Goal: Find specific page/section: Find specific page/section

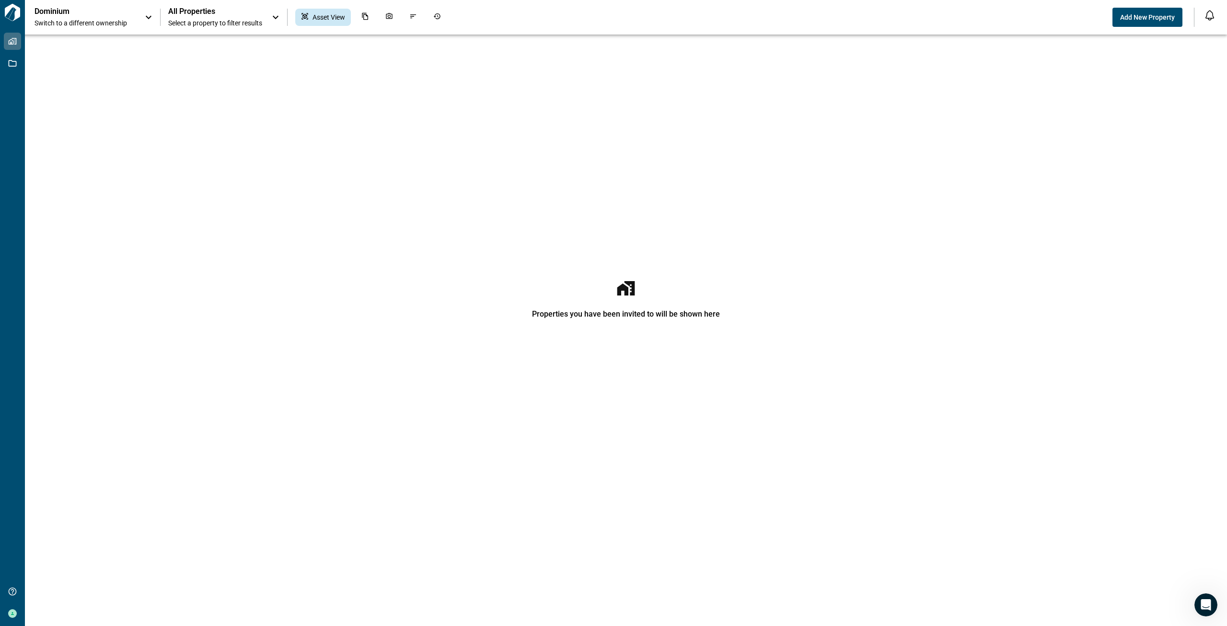
click at [80, 16] on div "Dominium Switch to a different ownership" at bounding box center [85, 17] width 101 height 21
click at [80, 16] on p "Dominium" at bounding box center [78, 13] width 86 height 10
click at [238, 13] on span "All Properties" at bounding box center [215, 12] width 94 height 10
click at [230, 39] on input "text" at bounding box center [206, 46] width 74 height 18
type input "**********"
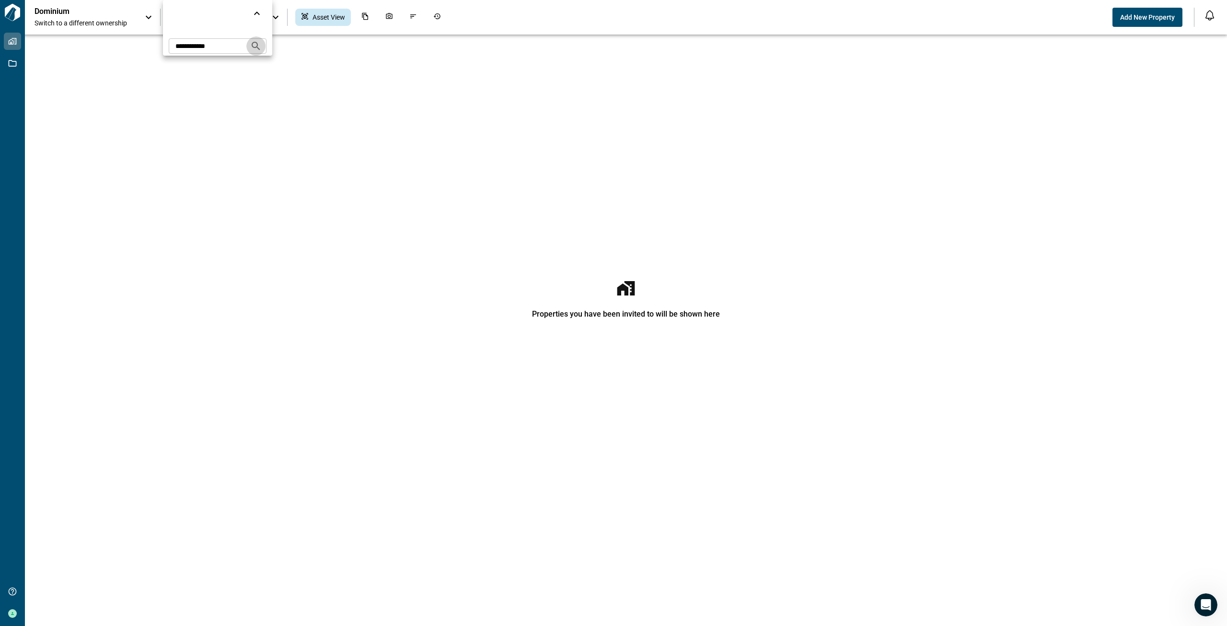
click at [262, 47] on icon "Search projects" at bounding box center [256, 46] width 12 height 12
click at [634, 300] on div at bounding box center [613, 313] width 1227 height 626
